Goal: Task Accomplishment & Management: Manage account settings

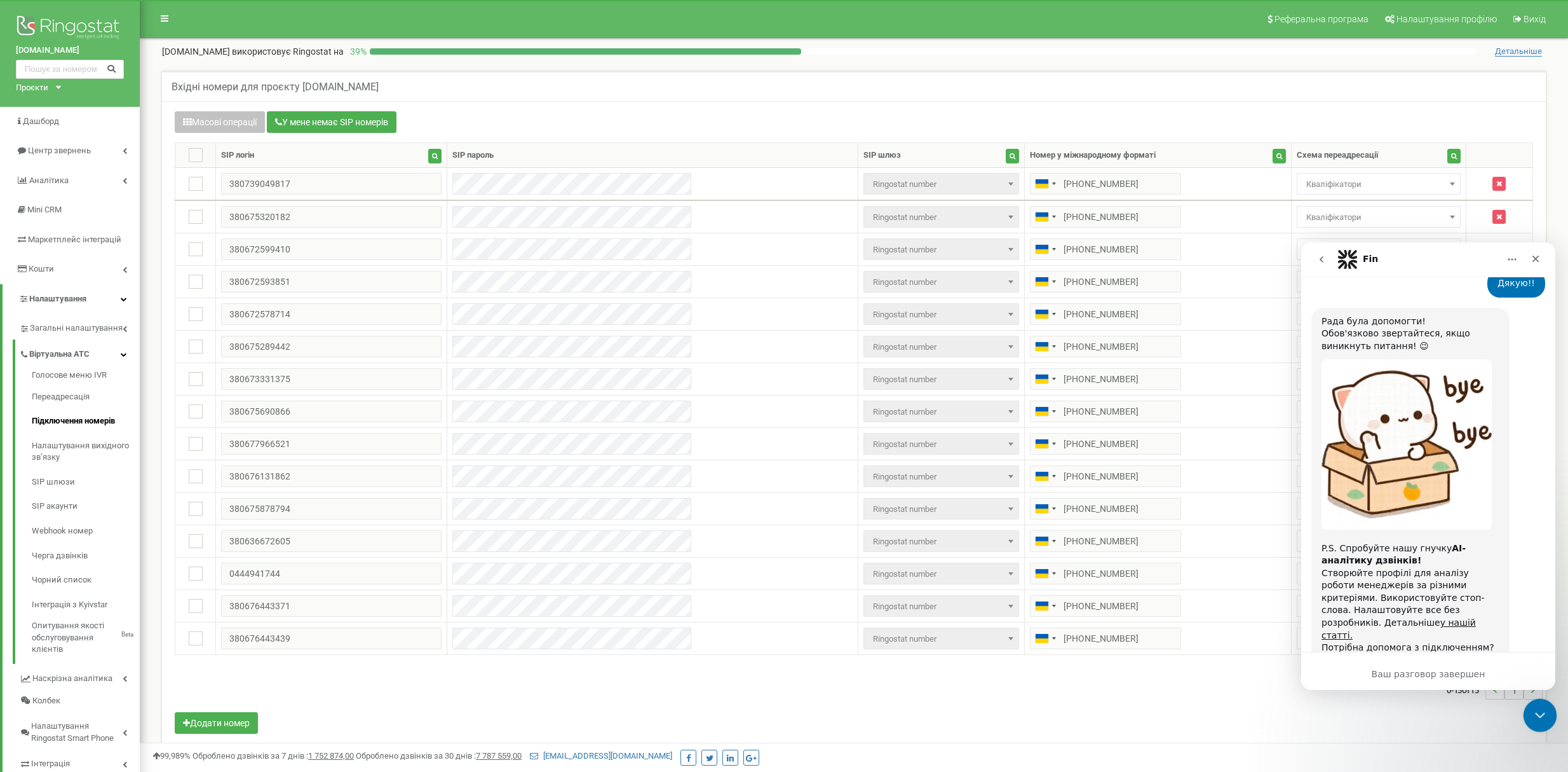
scroll to position [671, 0]
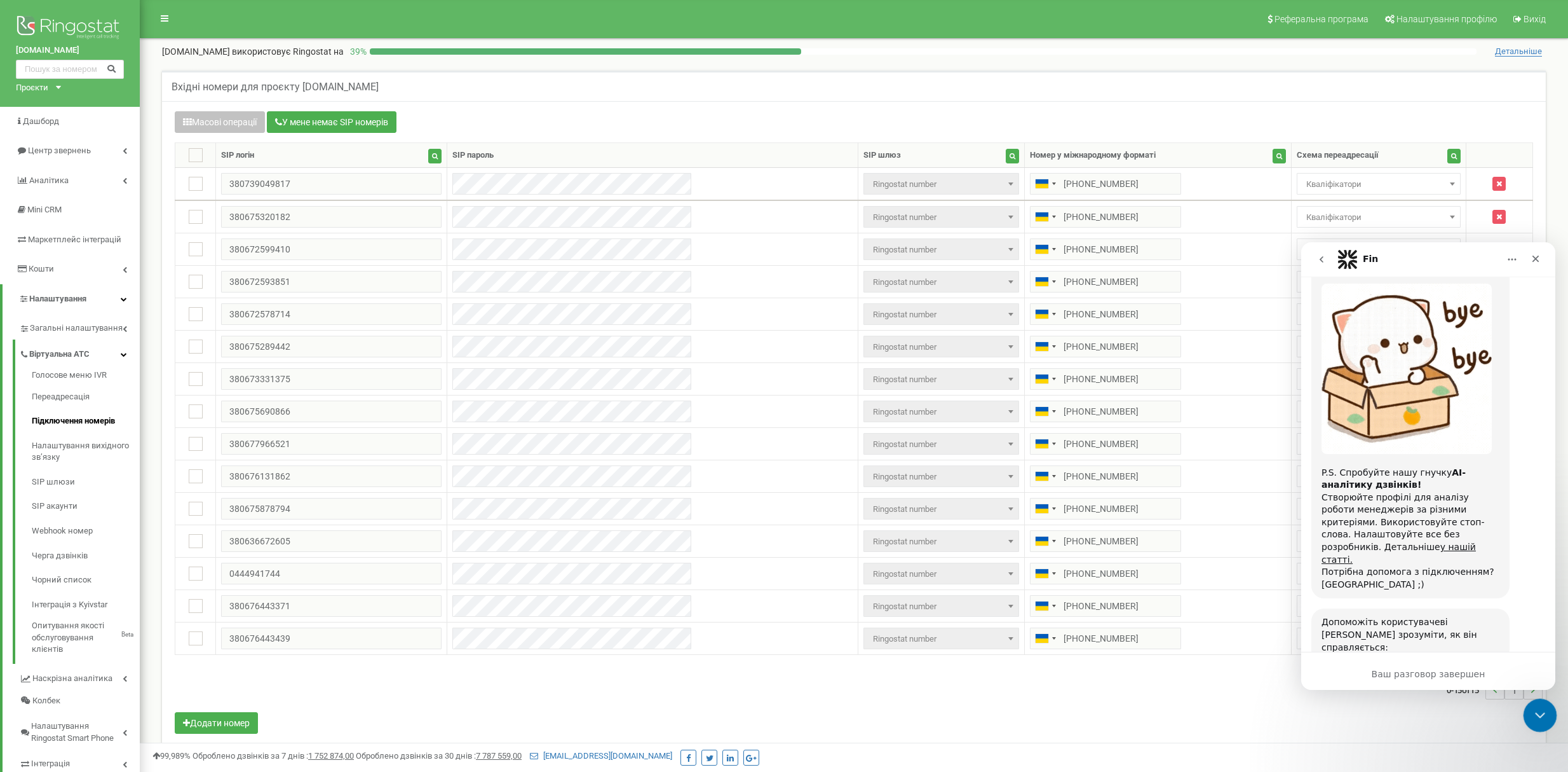
click at [1546, 712] on div "Закрыть службу сообщений Intercom" at bounding box center [1538, 713] width 31 height 31
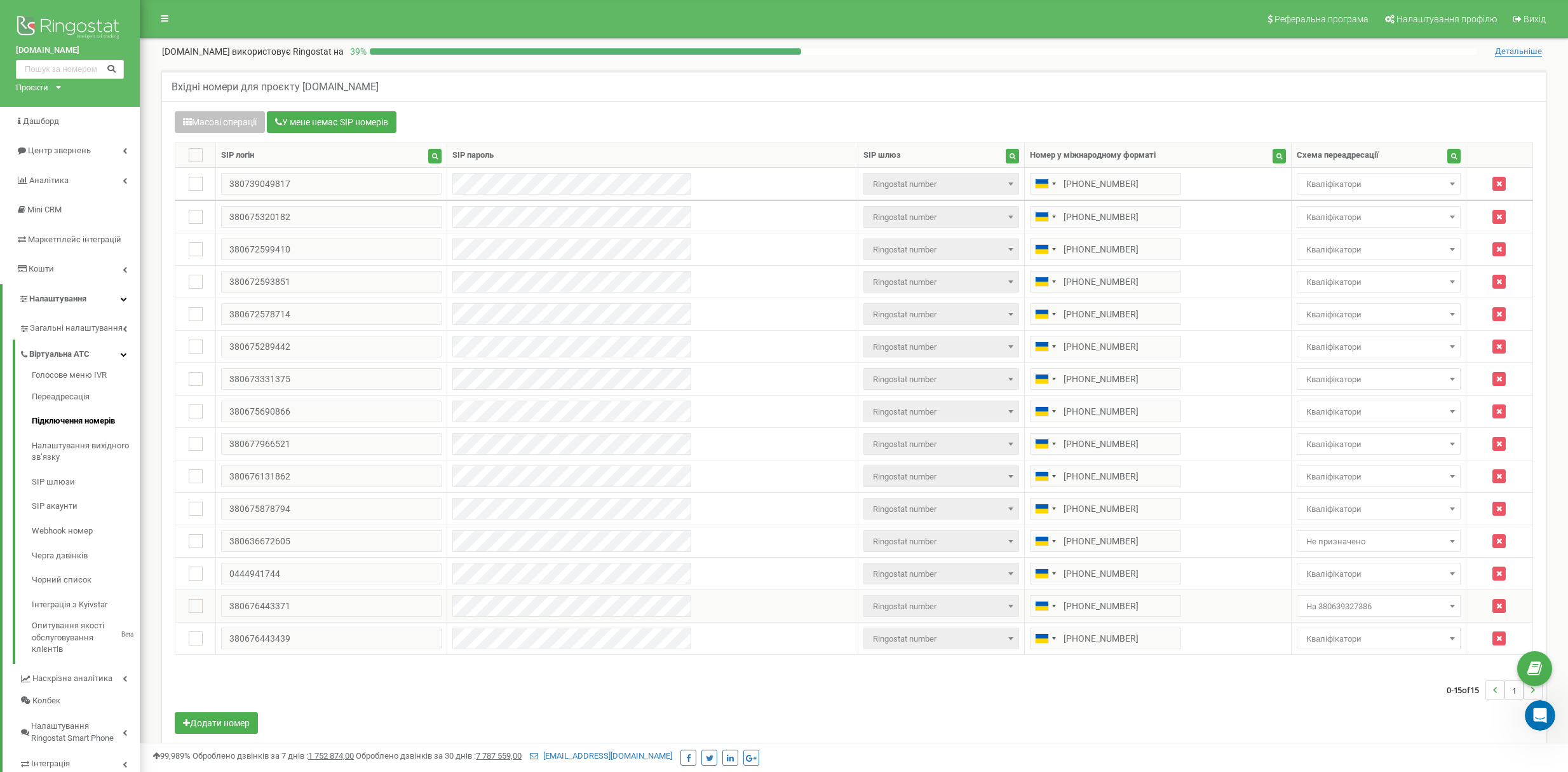
scroll to position [670, 0]
click at [1401, 609] on span "На 380639327386" at bounding box center [1378, 606] width 155 height 18
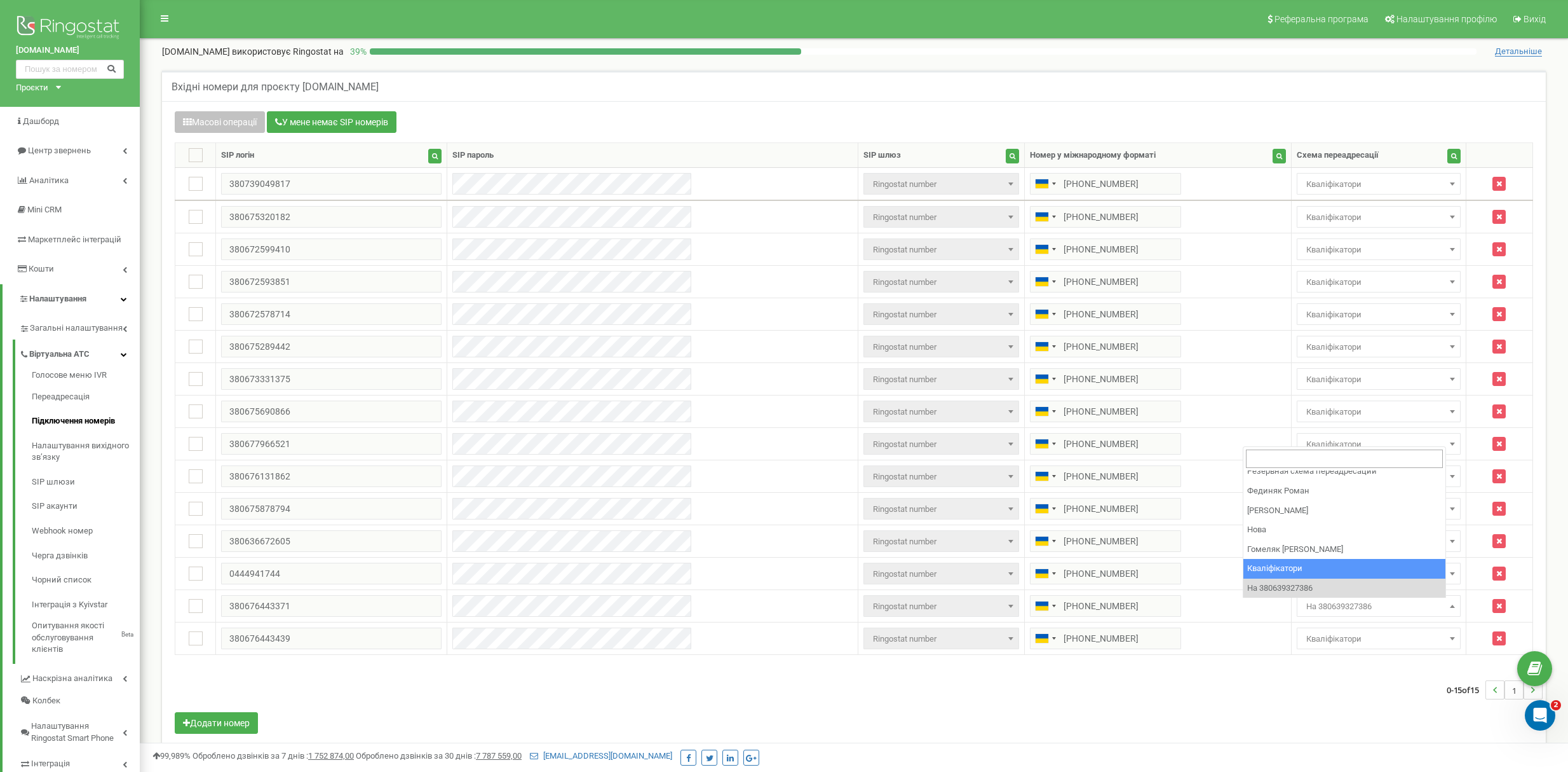
select select "158408"
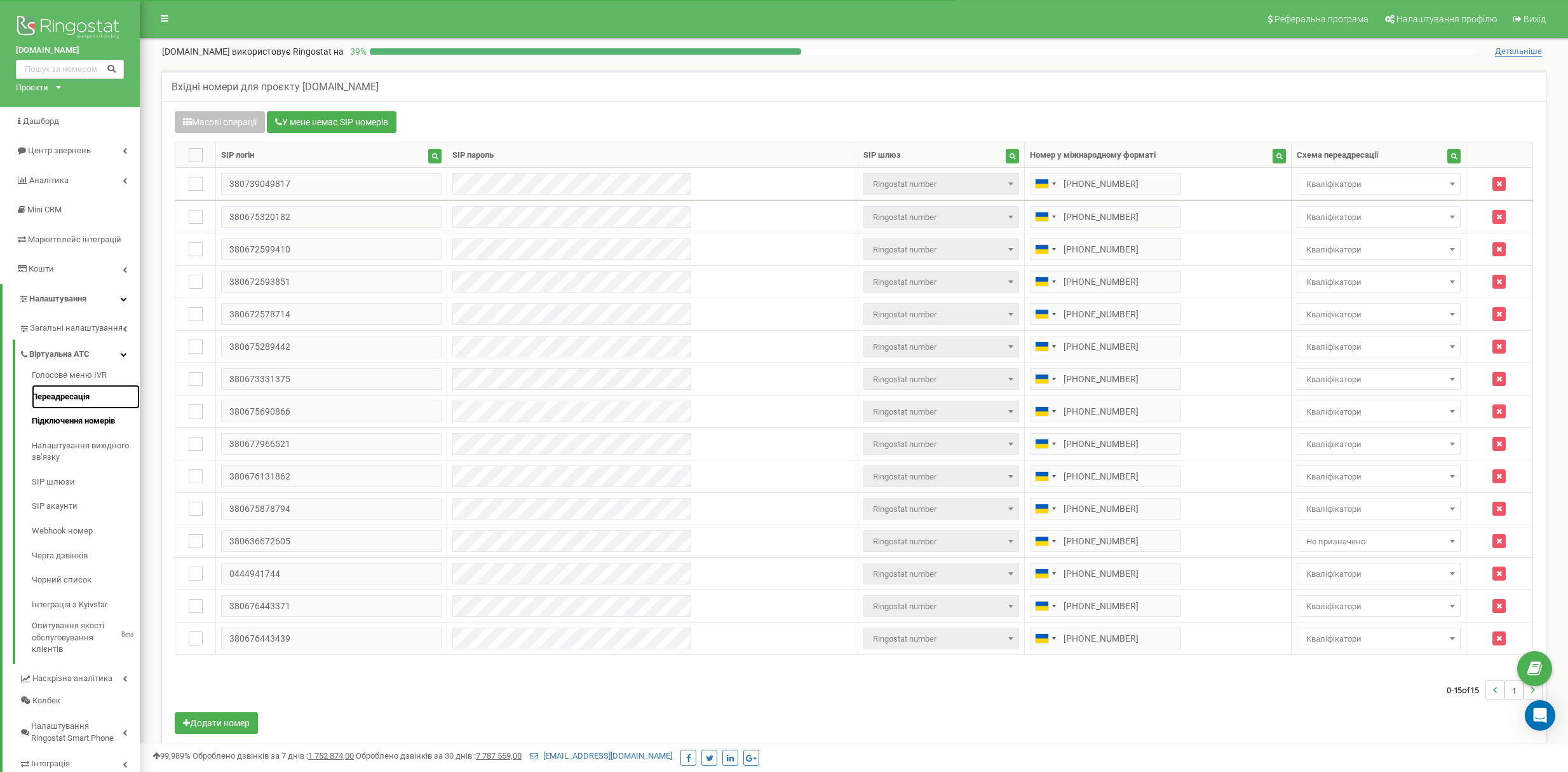
click at [82, 397] on link "Переадресація" at bounding box center [85, 397] width 108 height 25
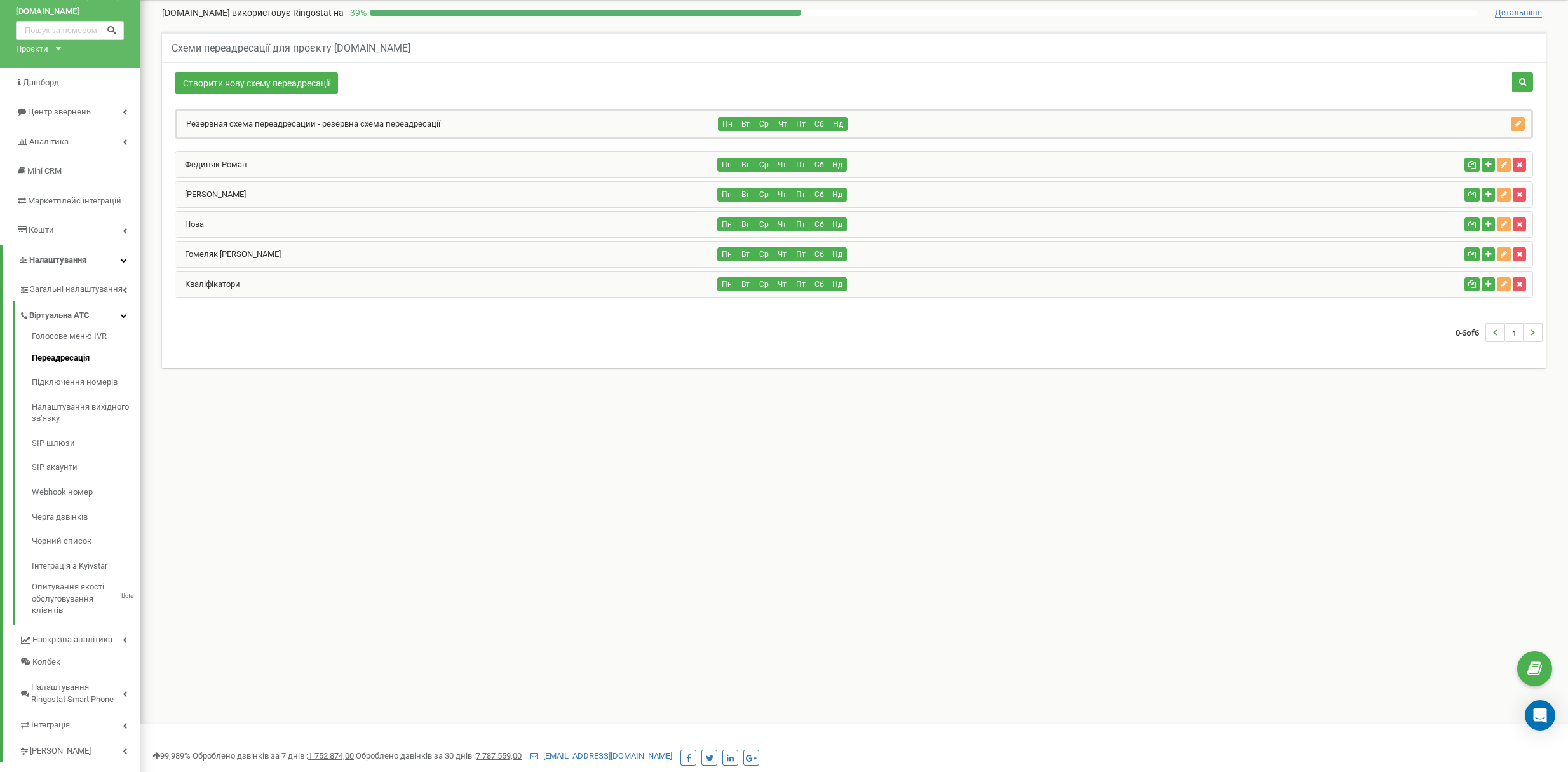
scroll to position [60, 0]
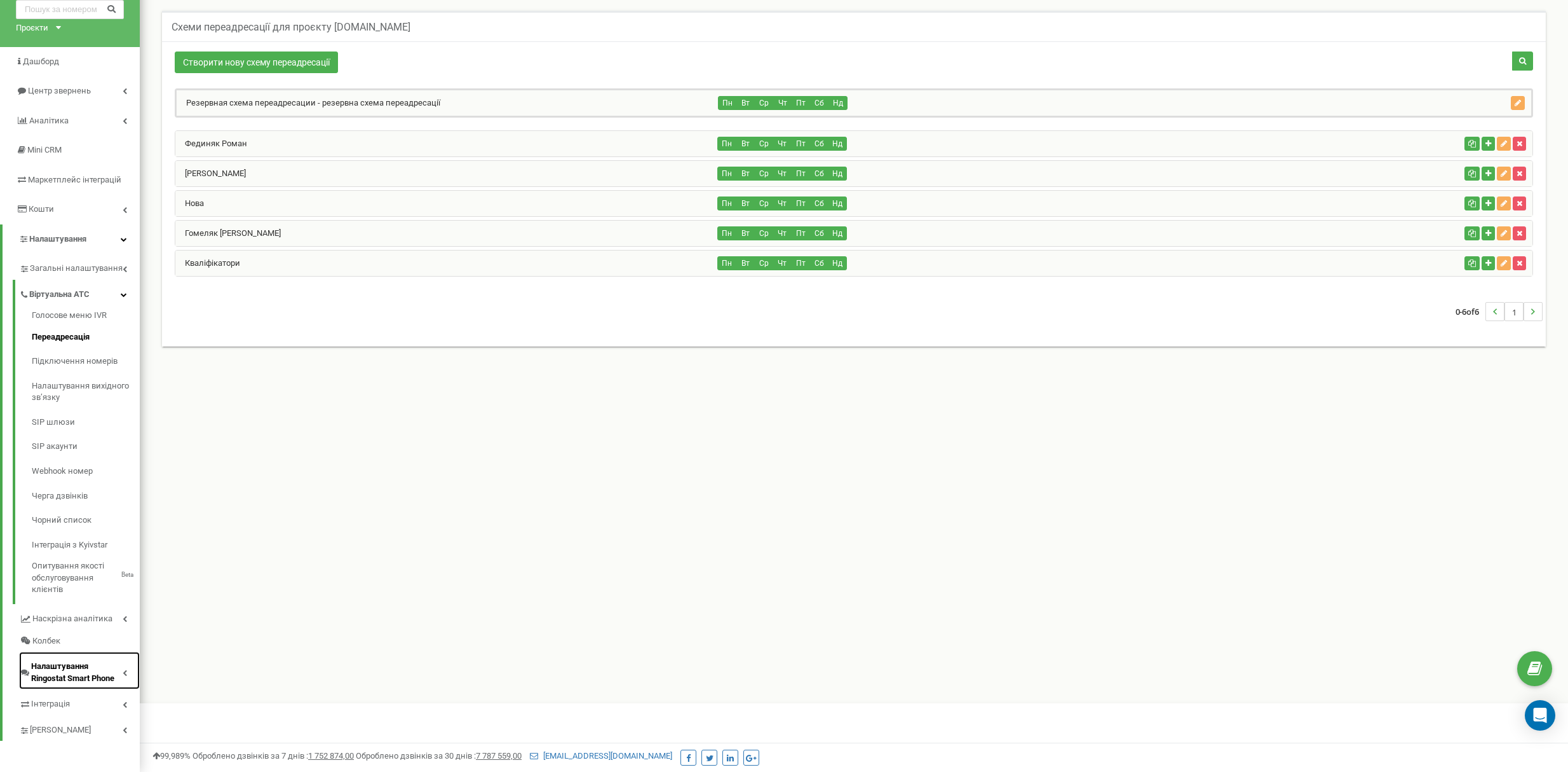
click at [76, 677] on span "Налаштування Ringostat Smart Phone" at bounding box center [76, 672] width 91 height 24
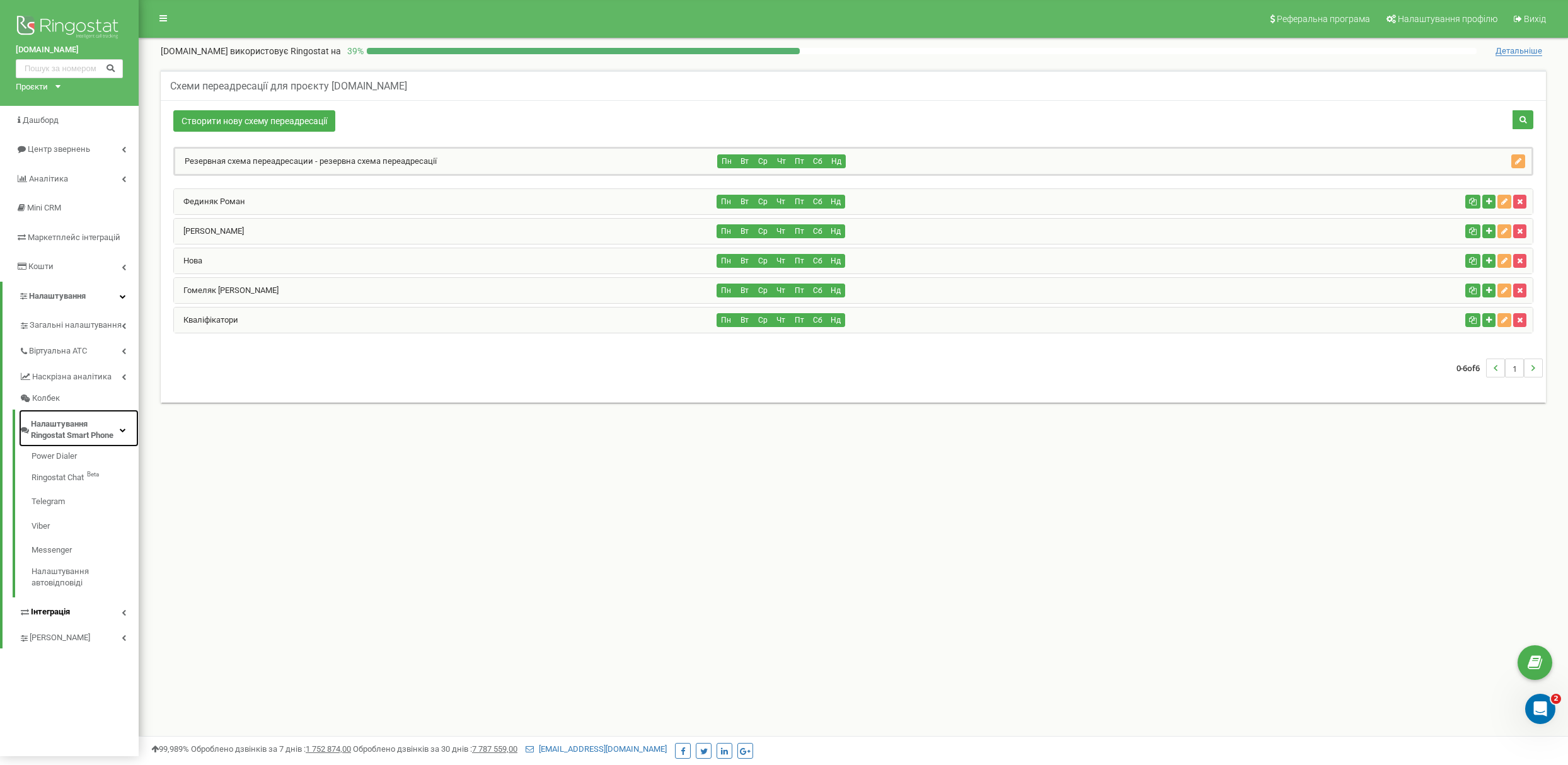
scroll to position [0, 0]
click at [74, 610] on link "Інтеграція" at bounding box center [79, 610] width 120 height 26
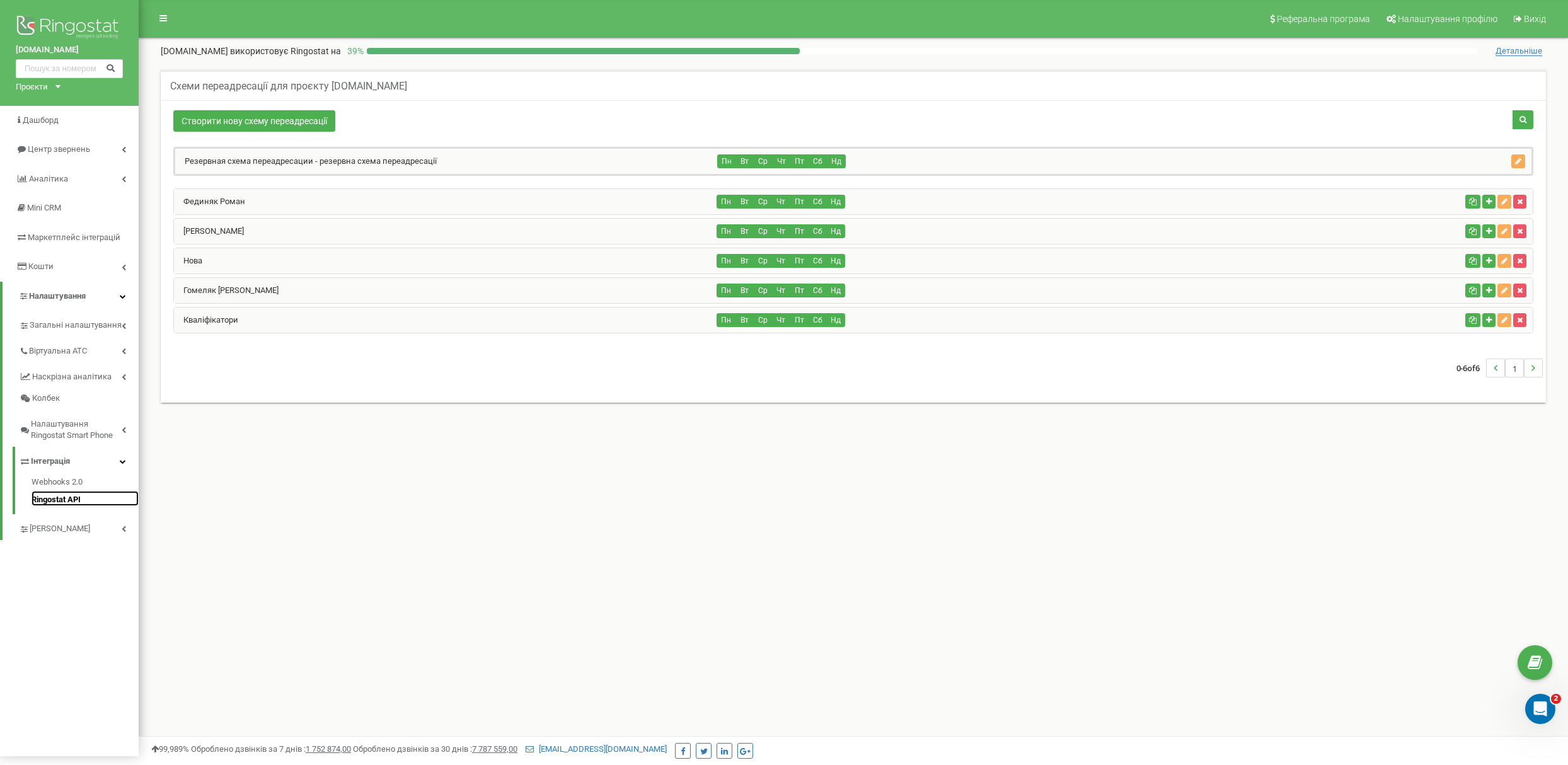
click at [113, 503] on link "Ringostat API" at bounding box center [84, 498] width 107 height 15
click at [99, 533] on link "[PERSON_NAME]" at bounding box center [79, 527] width 120 height 26
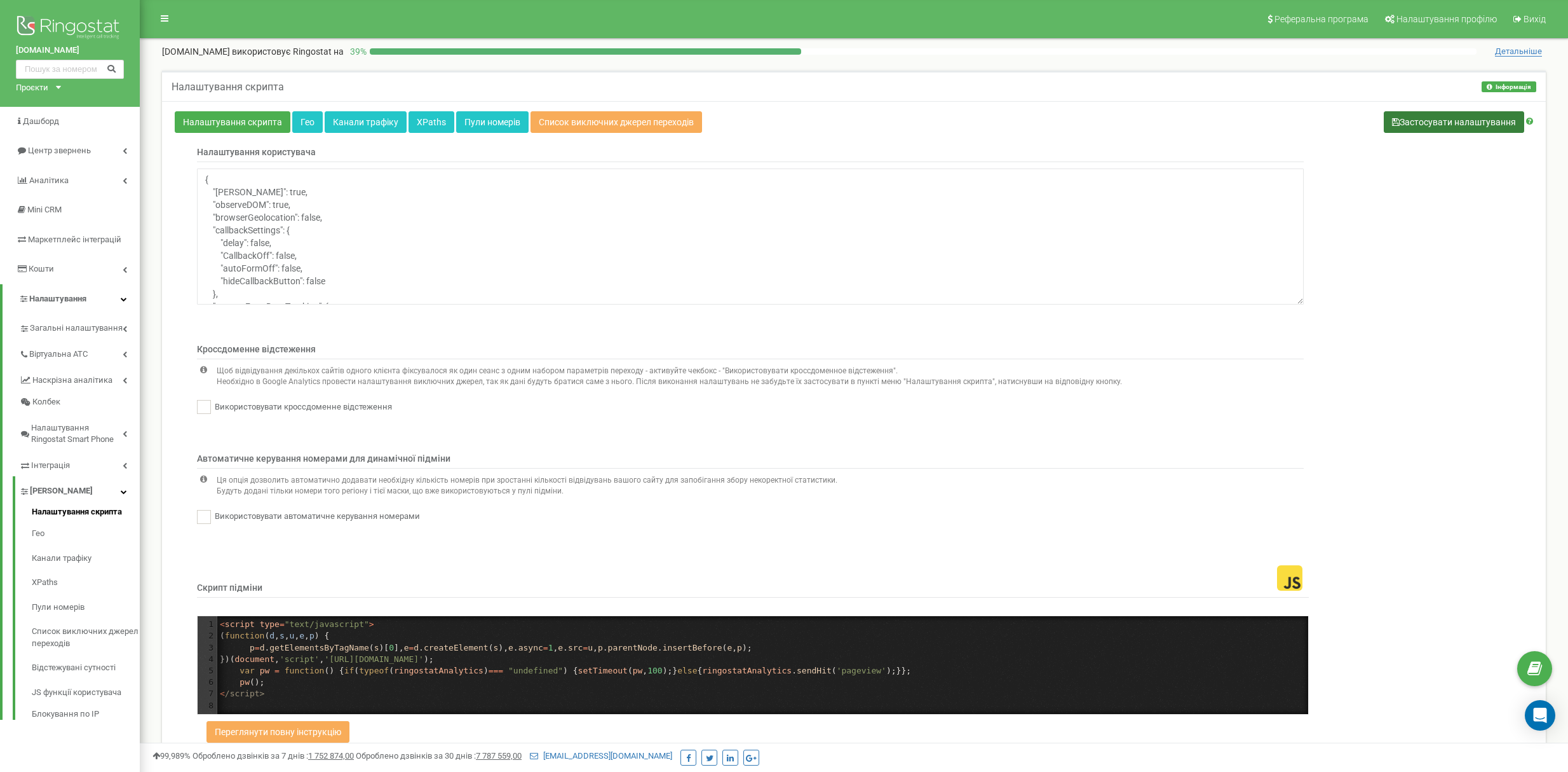
click at [1457, 121] on button "Застосувати налаштування" at bounding box center [1454, 122] width 140 height 22
